Goal: Navigation & Orientation: Find specific page/section

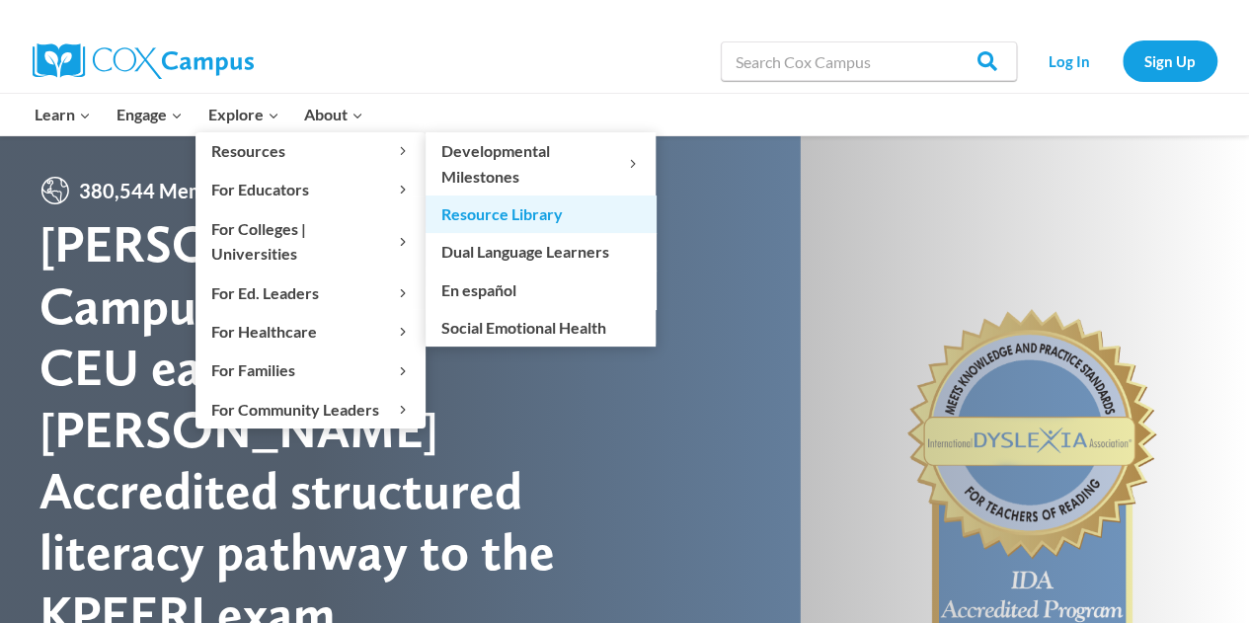
click at [510, 209] on link "Resource Library" at bounding box center [540, 214] width 230 height 38
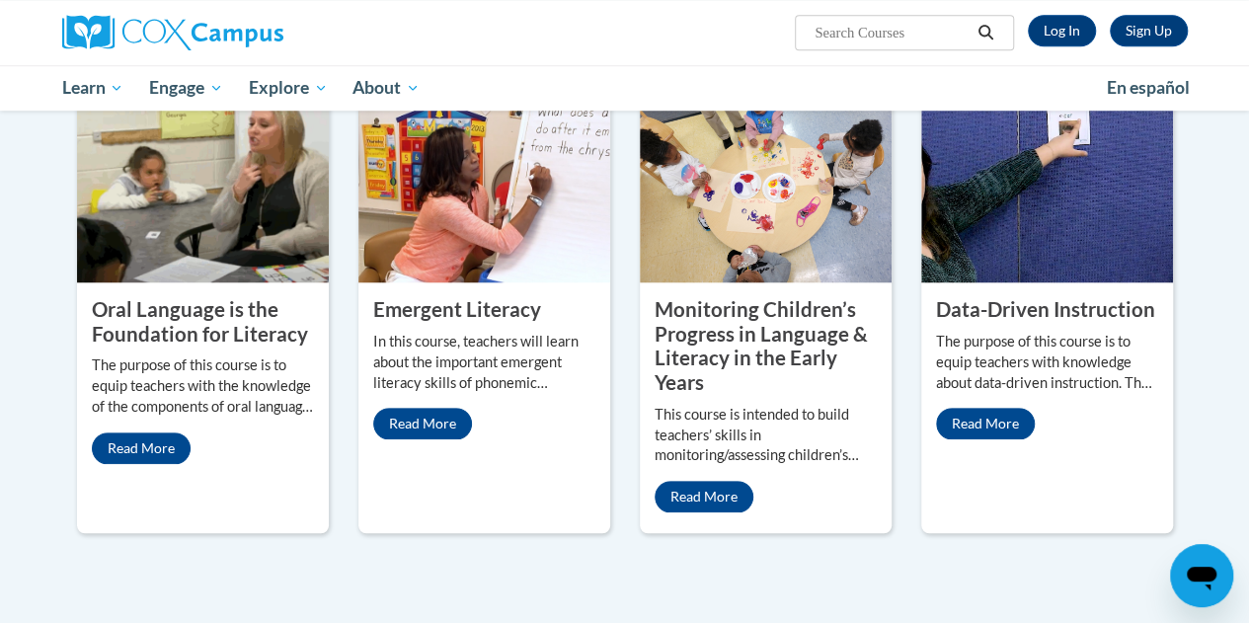
scroll to position [790, 0]
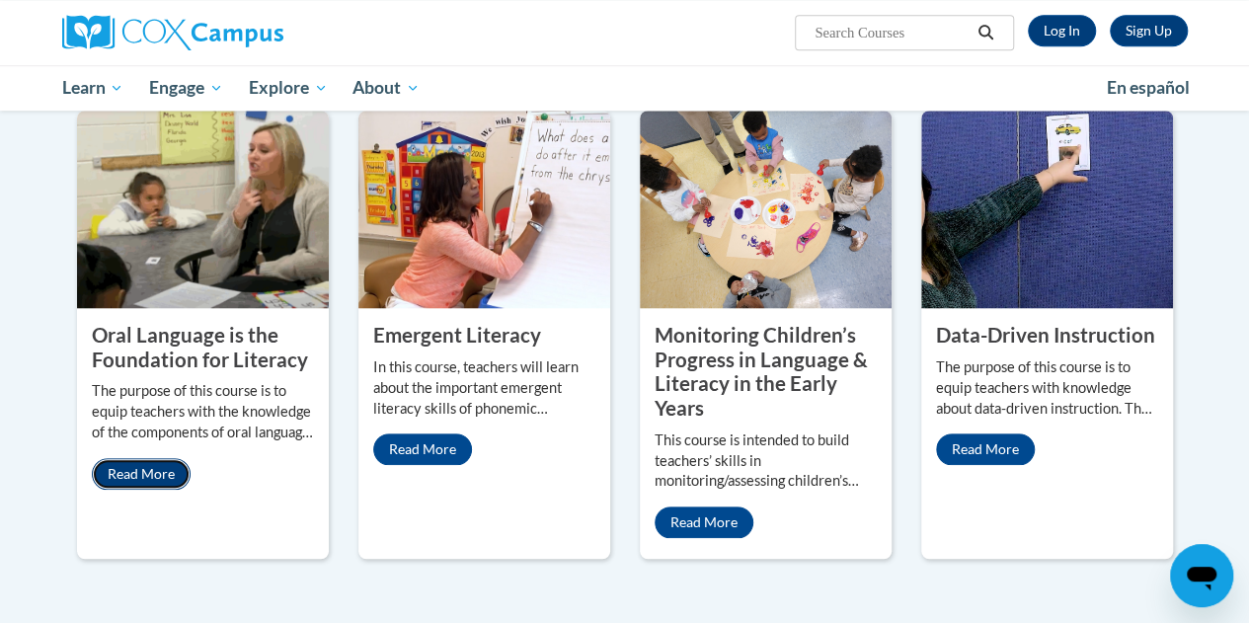
click at [136, 471] on link "Read More" at bounding box center [141, 474] width 99 height 32
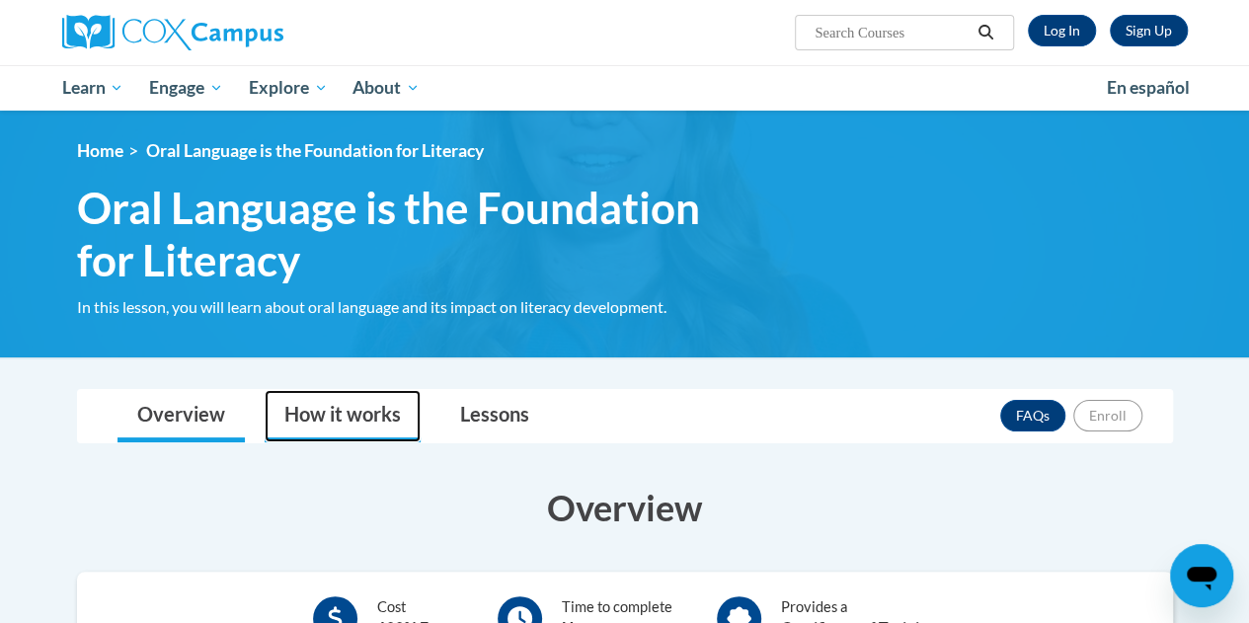
click at [318, 426] on link "How it works" at bounding box center [343, 416] width 156 height 52
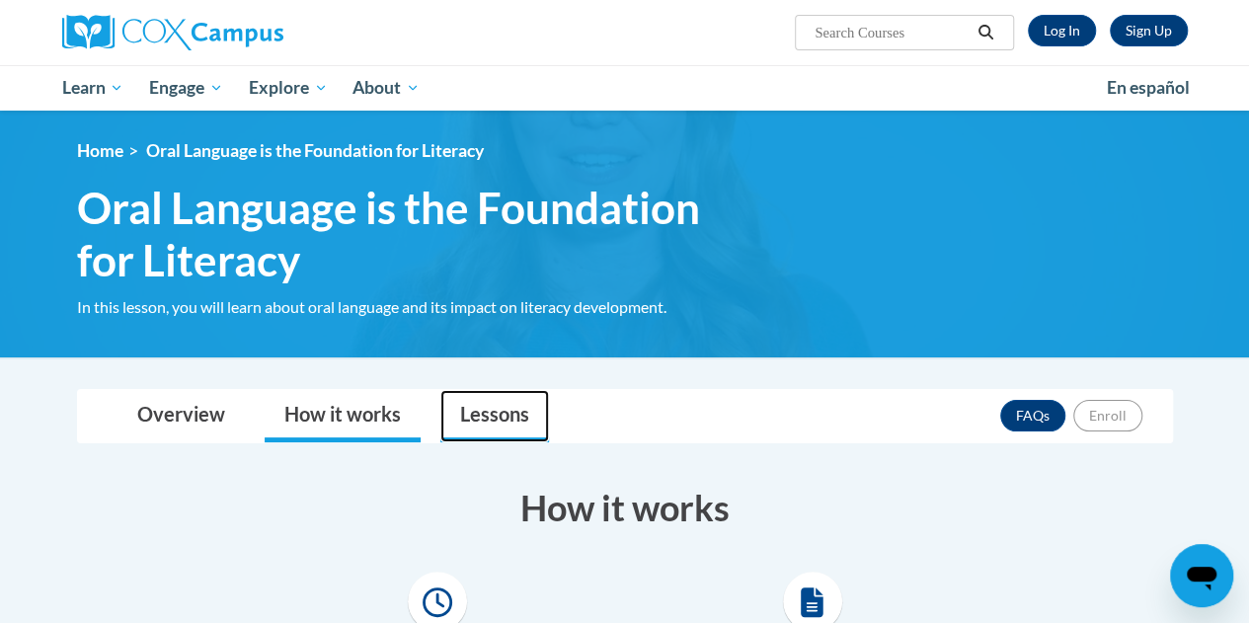
click at [507, 416] on link "Lessons" at bounding box center [494, 416] width 109 height 52
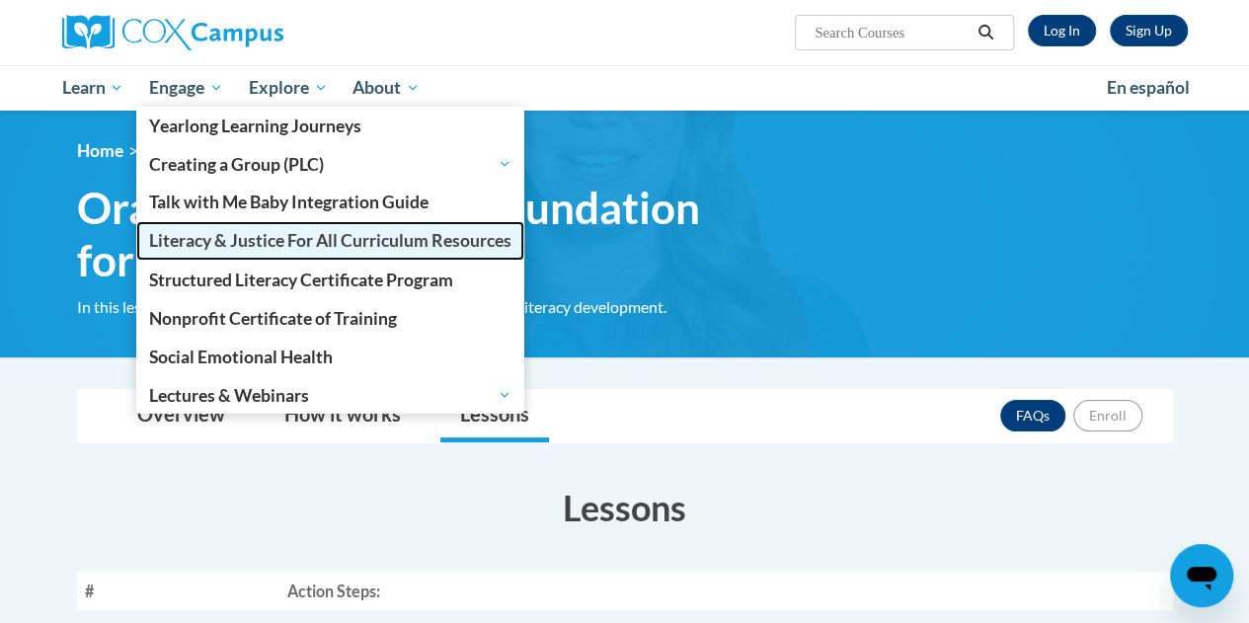
click at [227, 245] on span "Literacy & Justice For All Curriculum Resources" at bounding box center [330, 240] width 362 height 21
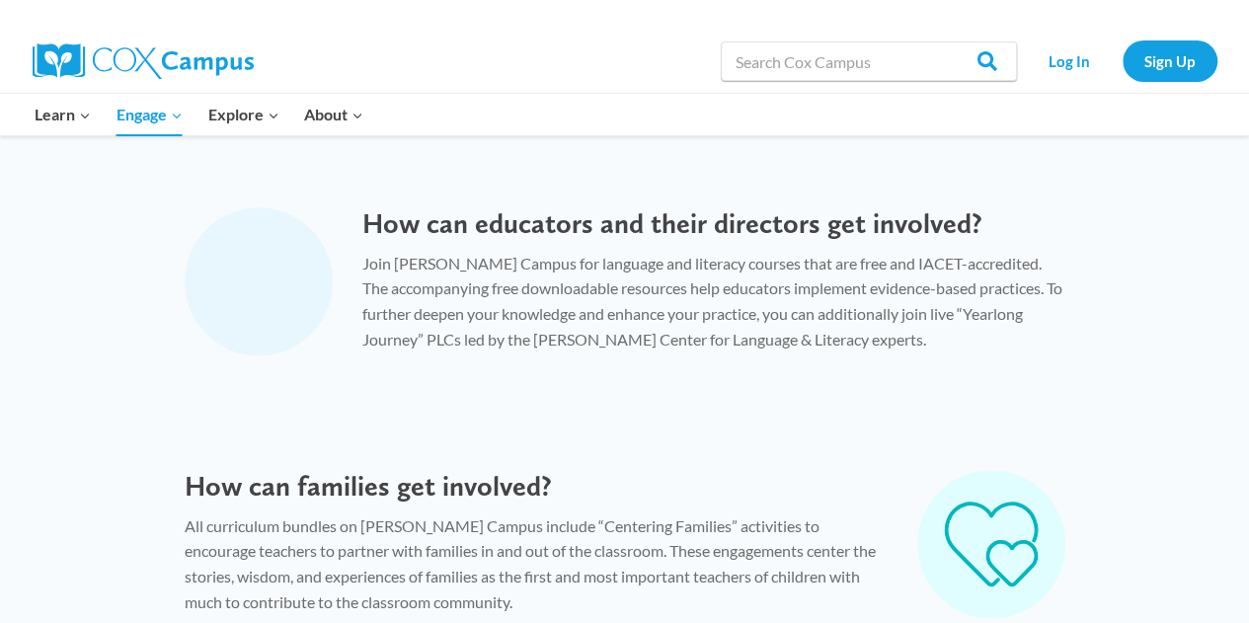
scroll to position [888, 0]
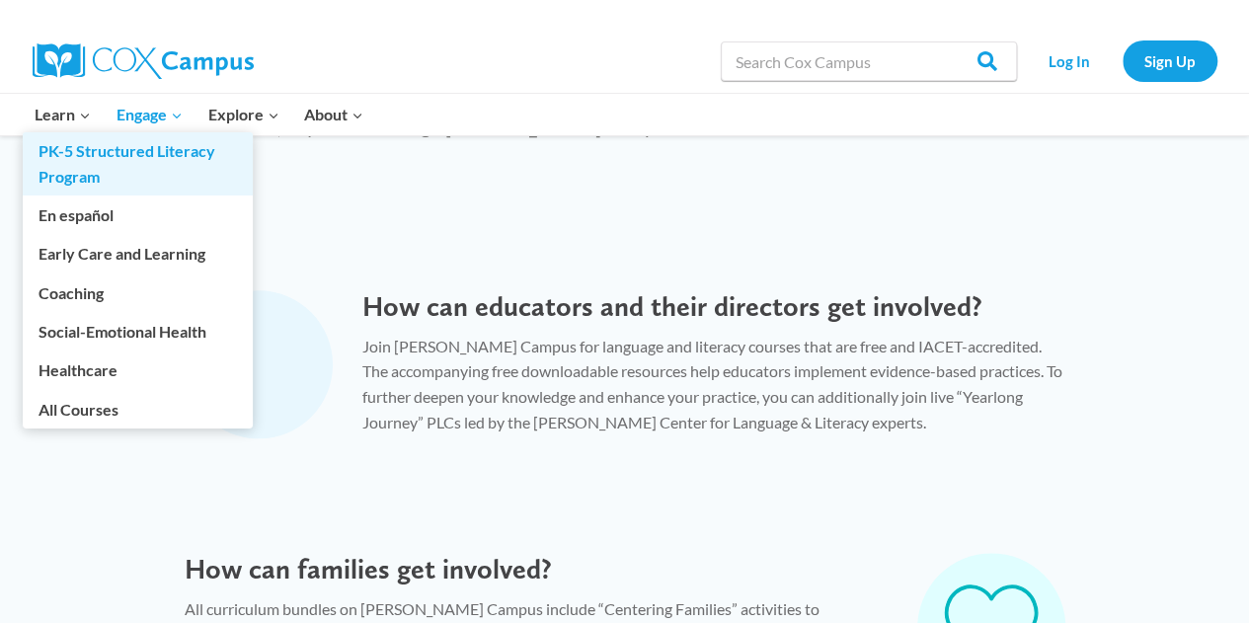
click at [77, 157] on link "PK-5 Structured Literacy Program" at bounding box center [138, 163] width 230 height 63
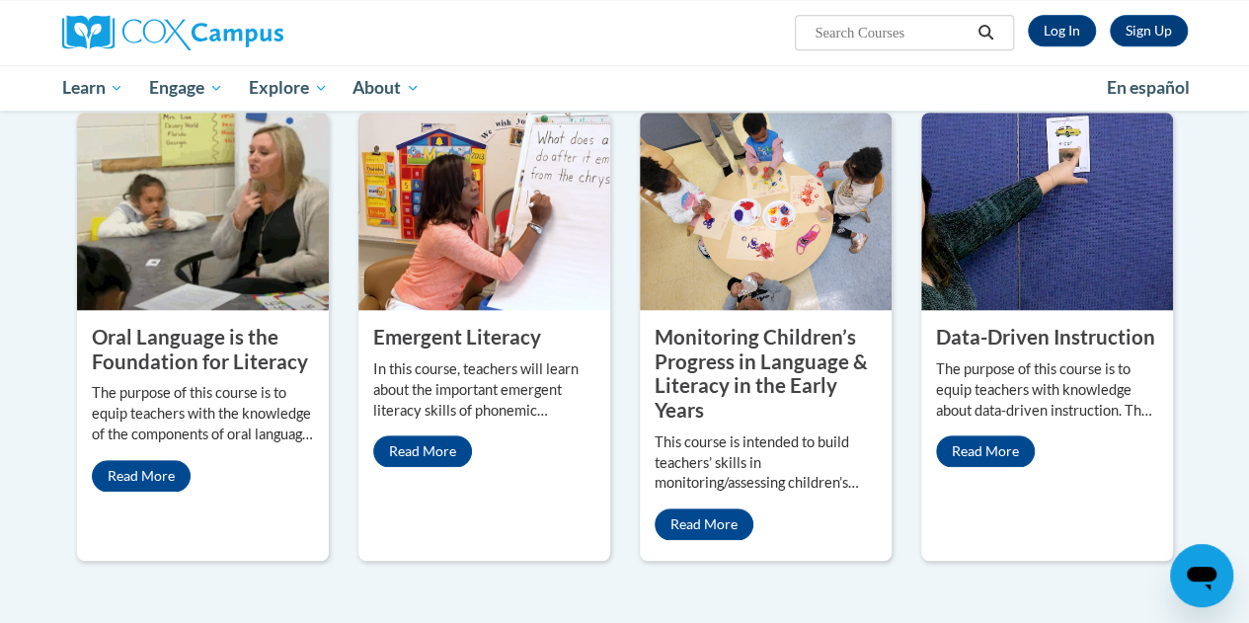
scroll to position [790, 0]
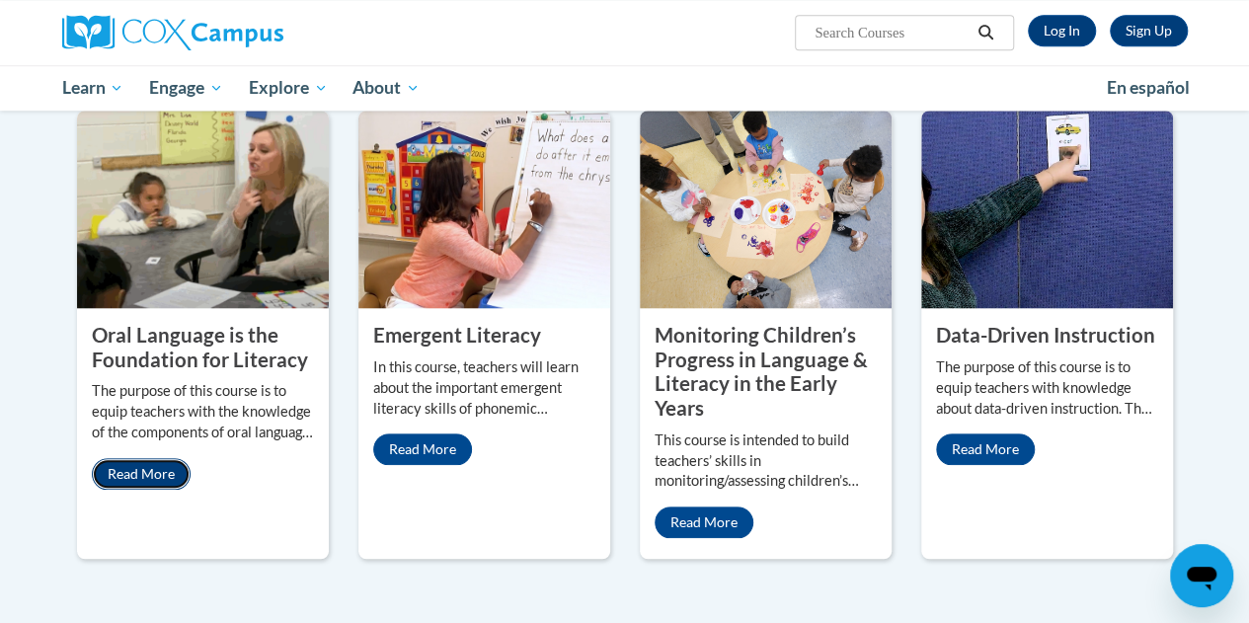
click at [133, 470] on link "Read More" at bounding box center [141, 474] width 99 height 32
